Goal: Check status: Check status

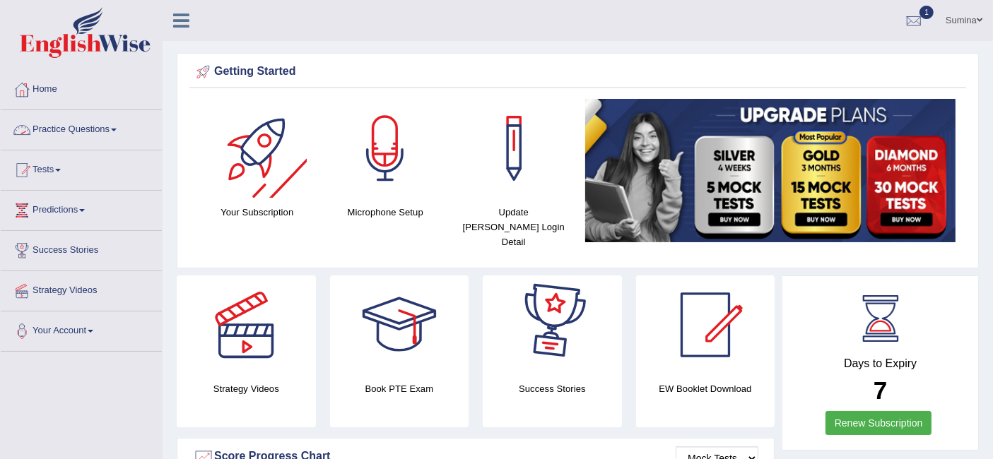
click at [87, 124] on link "Practice Questions" at bounding box center [81, 127] width 161 height 35
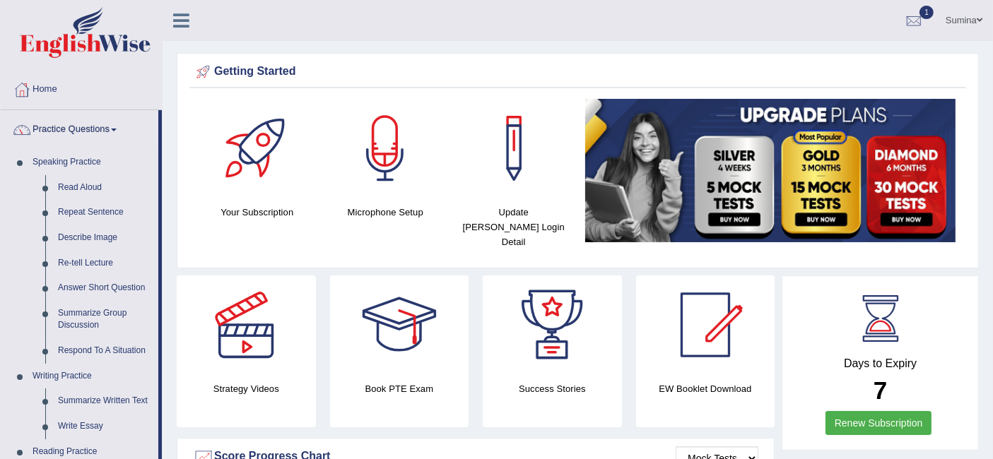
click at [103, 129] on link "Practice Questions" at bounding box center [80, 127] width 158 height 35
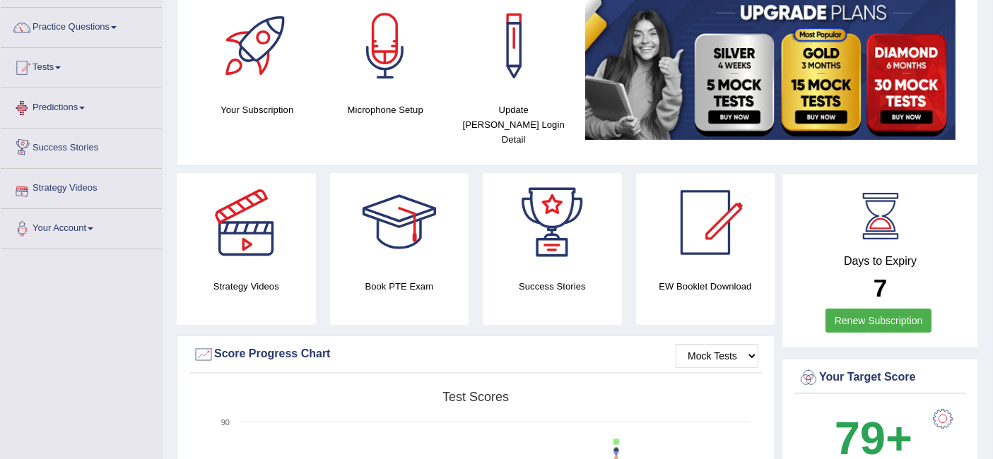
scroll to position [78, 0]
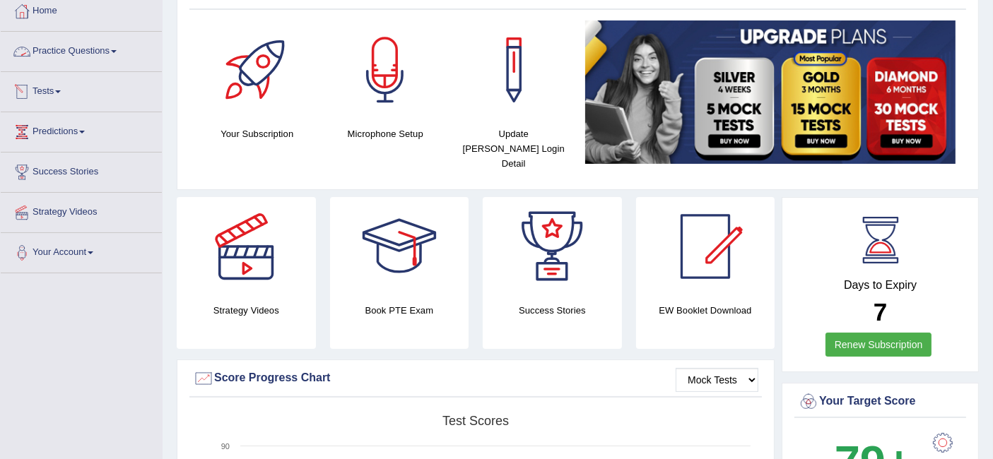
click at [40, 87] on link "Tests" at bounding box center [81, 89] width 161 height 35
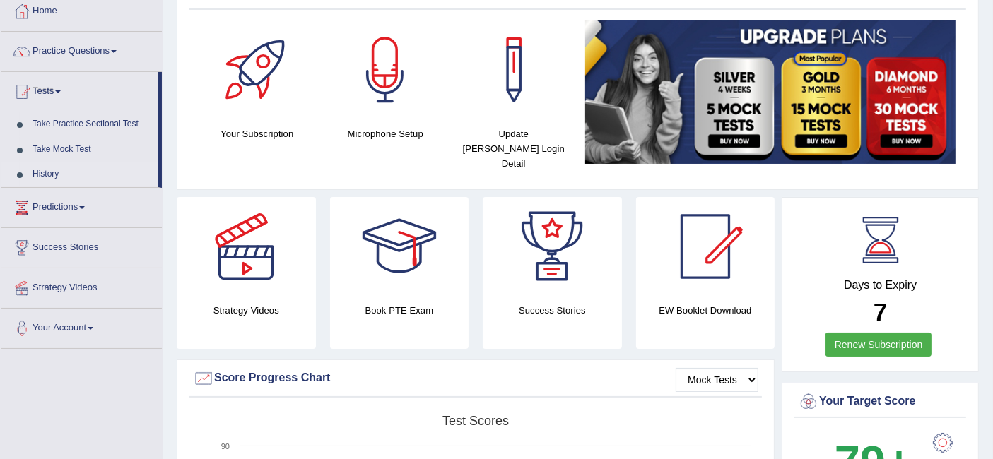
click at [42, 174] on link "History" at bounding box center [92, 174] width 132 height 25
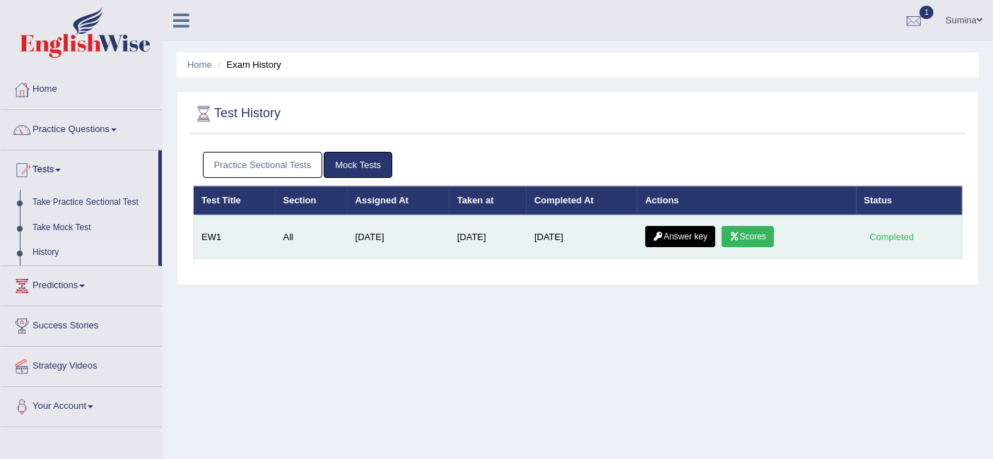
click at [740, 238] on icon at bounding box center [735, 237] width 11 height 8
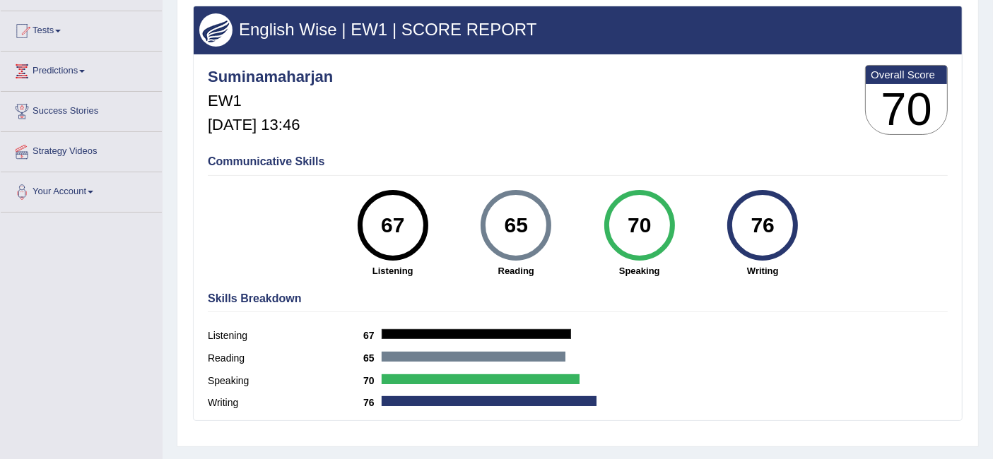
scroll to position [125, 0]
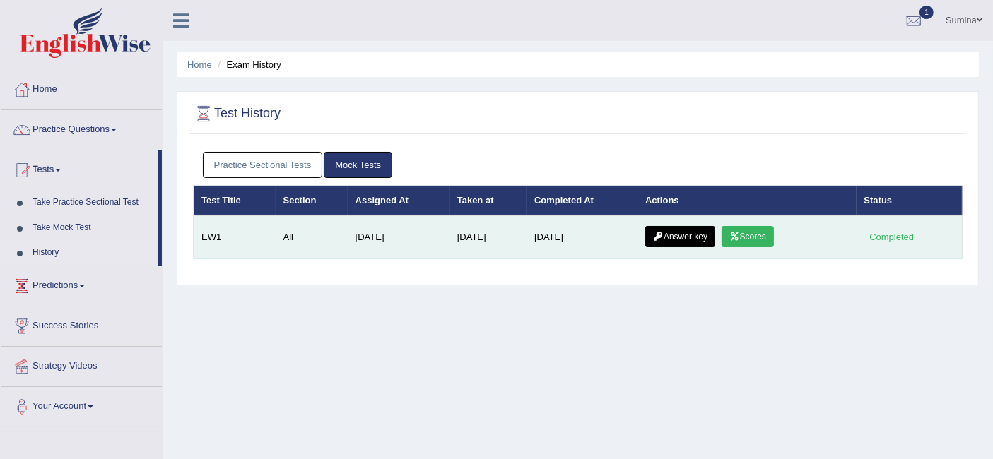
click at [696, 229] on link "Answer key" at bounding box center [680, 236] width 70 height 21
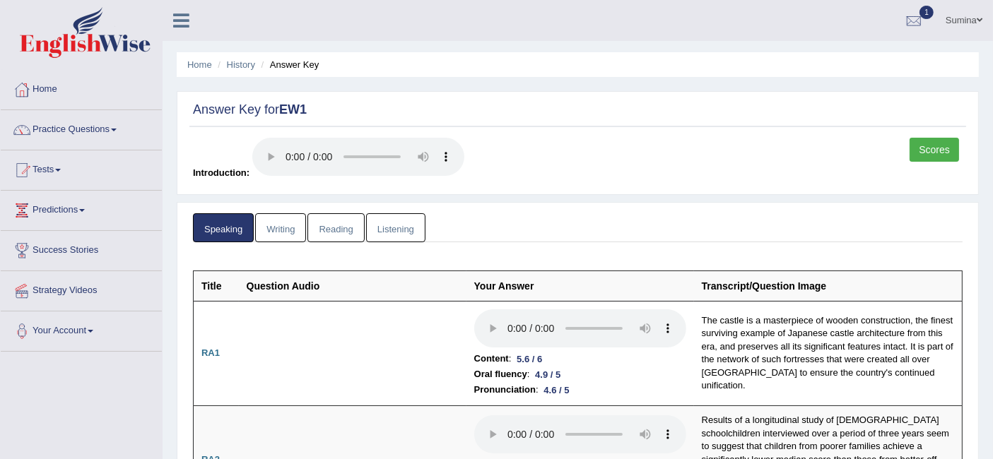
click at [267, 221] on link "Writing" at bounding box center [280, 227] width 51 height 29
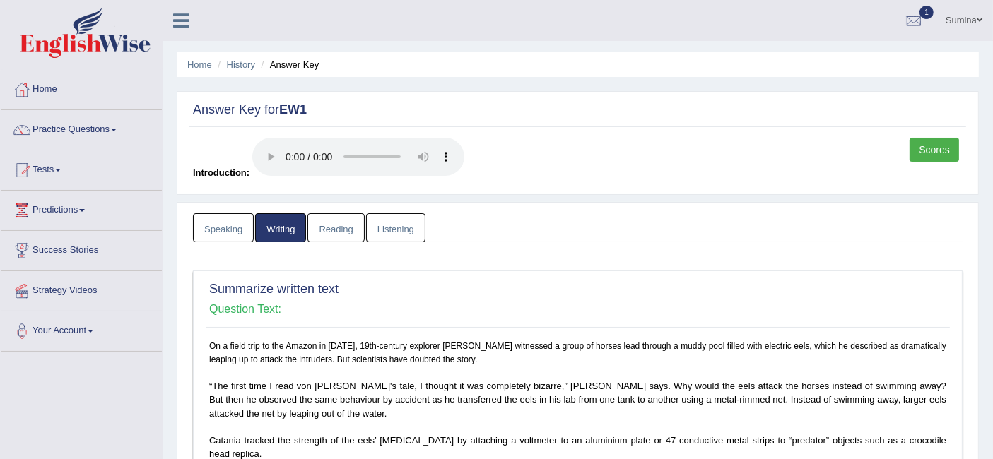
click at [341, 220] on link "Reading" at bounding box center [336, 227] width 57 height 29
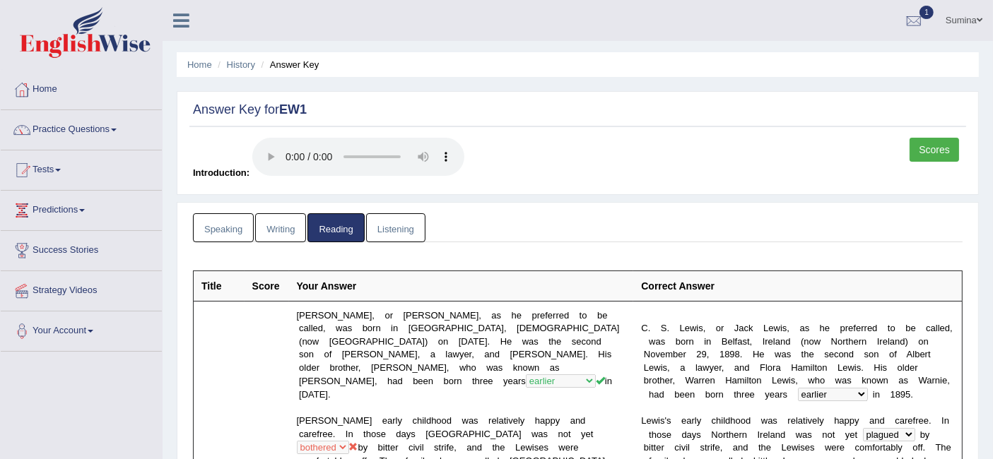
click at [402, 233] on link "Listening" at bounding box center [395, 227] width 59 height 29
